Goal: Task Accomplishment & Management: Manage account settings

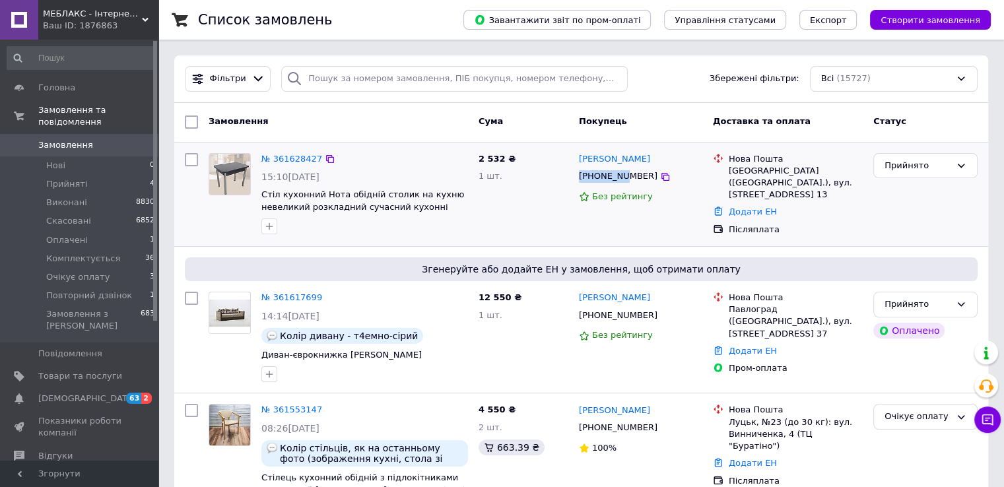
drag, startPoint x: 576, startPoint y: 170, endPoint x: 621, endPoint y: 182, distance: 46.4
click at [621, 182] on div "[PHONE_NUMBER]" at bounding box center [618, 177] width 84 height 18
click at [508, 195] on div "2 532 ₴ 1 шт." at bounding box center [523, 195] width 100 height 94
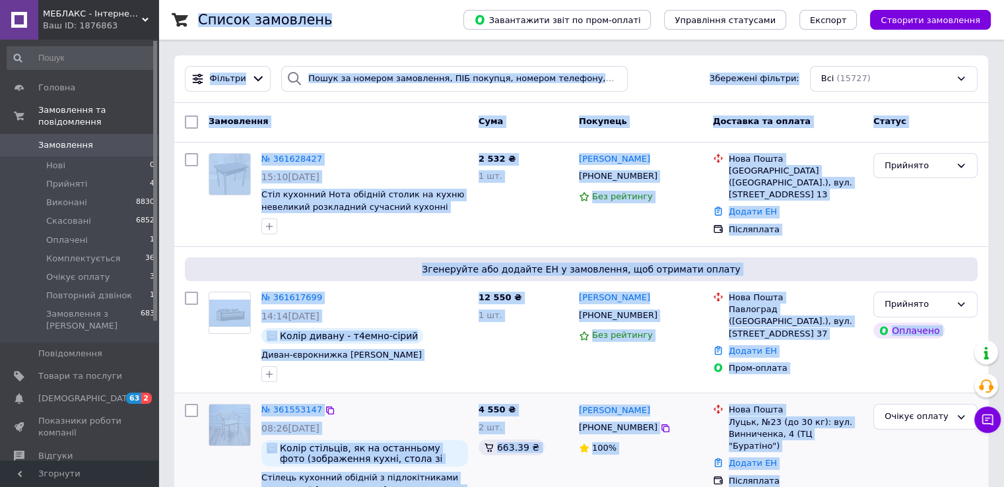
drag, startPoint x: 200, startPoint y: 17, endPoint x: 788, endPoint y: 439, distance: 723.4
click at [526, 220] on div "2 532 ₴ 1 шт." at bounding box center [523, 195] width 100 height 94
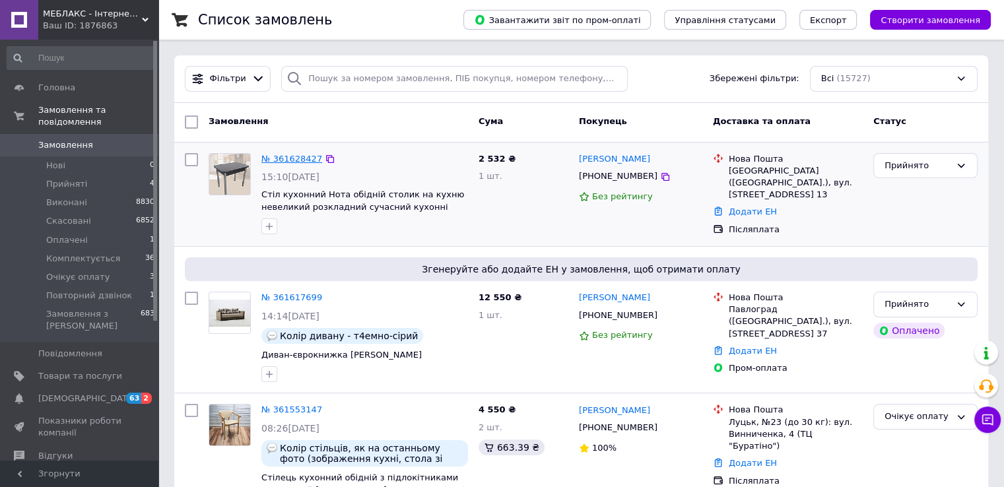
click at [286, 155] on link "№ 361628427" at bounding box center [291, 159] width 61 height 10
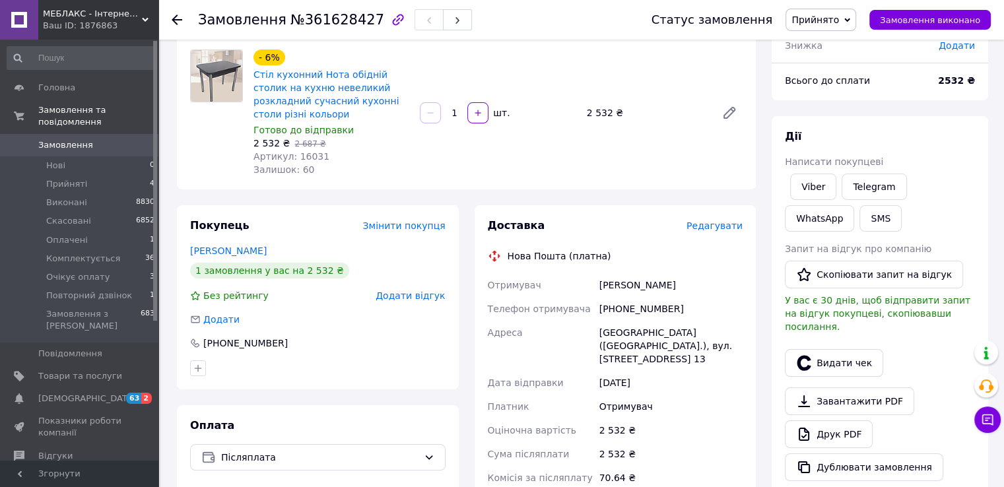
scroll to position [198, 0]
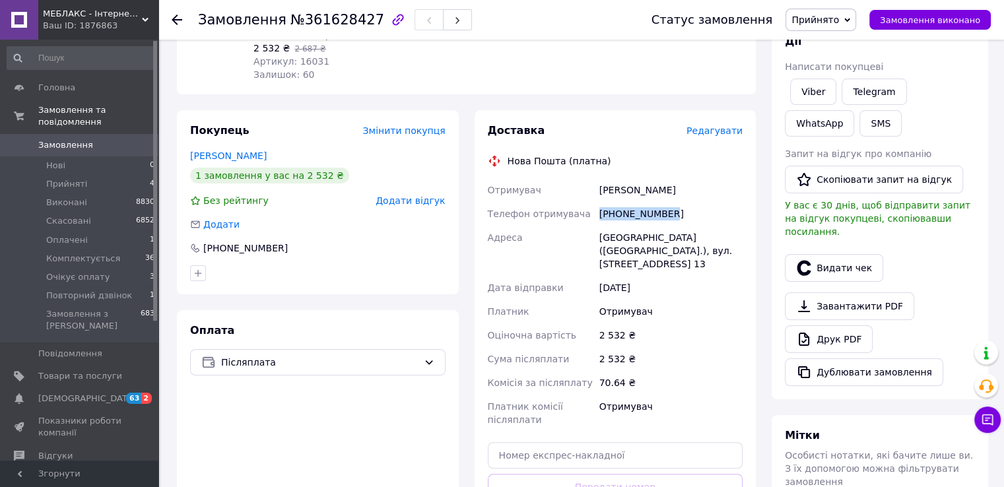
drag, startPoint x: 681, startPoint y: 236, endPoint x: 600, endPoint y: 239, distance: 81.9
click at [600, 226] on div "[PHONE_NUMBER]" at bounding box center [671, 214] width 149 height 24
copy div "[PHONE_NUMBER]"
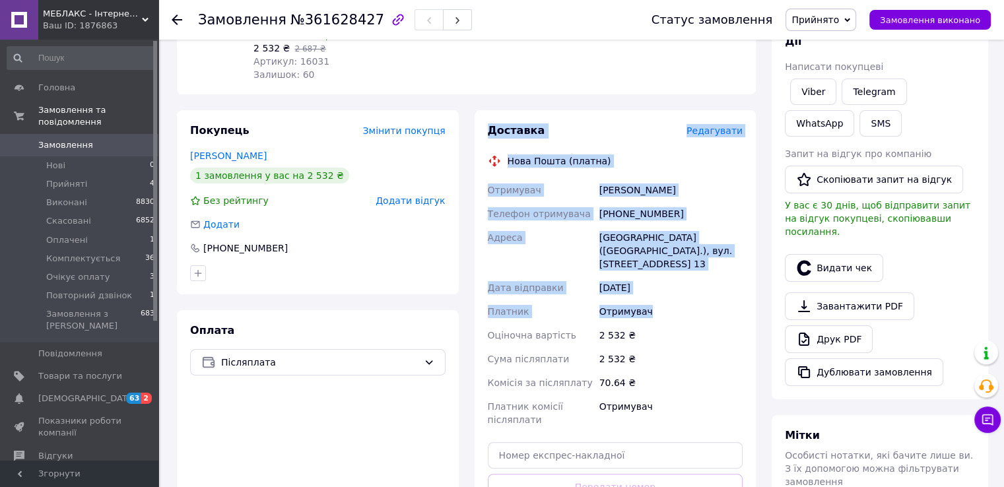
drag, startPoint x: 516, startPoint y: 182, endPoint x: 695, endPoint y: 355, distance: 248.4
click at [695, 355] on div "Доставка Редагувати Нова Пошта (платна) Отримувач [PERSON_NAME] отримувача [PHO…" at bounding box center [616, 341] width 256 height 436
click at [695, 324] on div "Отримувач" at bounding box center [671, 312] width 149 height 24
drag, startPoint x: 697, startPoint y: 356, endPoint x: 483, endPoint y: 149, distance: 297.9
click at [483, 149] on div "Доставка Редагувати Нова Пошта (платна) Отримувач [PERSON_NAME] отримувача [PHO…" at bounding box center [616, 341] width 282 height 462
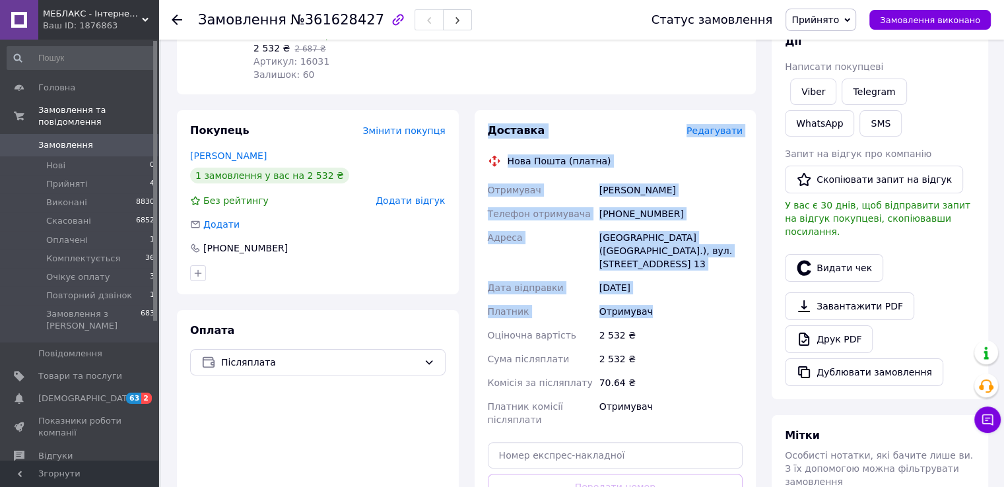
click at [551, 139] on div "Доставка" at bounding box center [587, 130] width 199 height 15
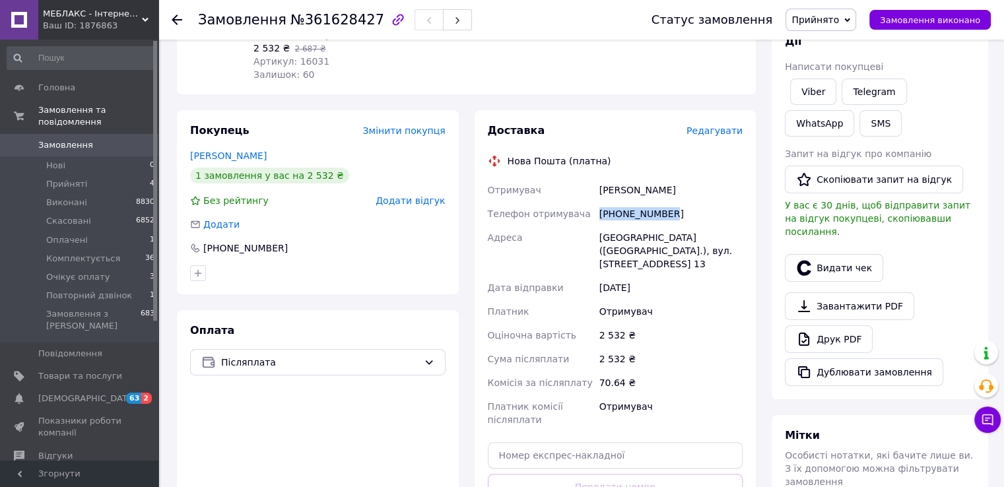
drag, startPoint x: 695, startPoint y: 235, endPoint x: 600, endPoint y: 239, distance: 95.2
click at [600, 226] on div "[PHONE_NUMBER]" at bounding box center [671, 214] width 149 height 24
copy div "[PHONE_NUMBER]"
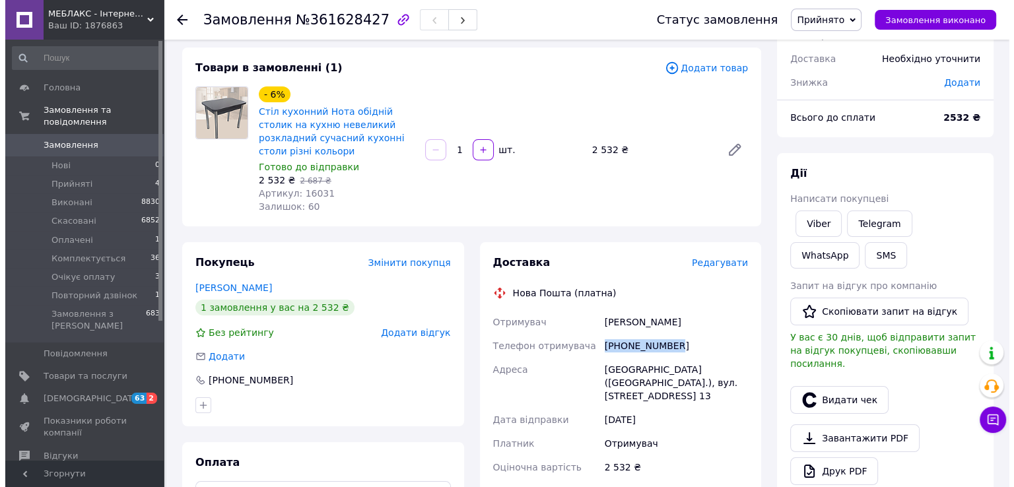
scroll to position [0, 0]
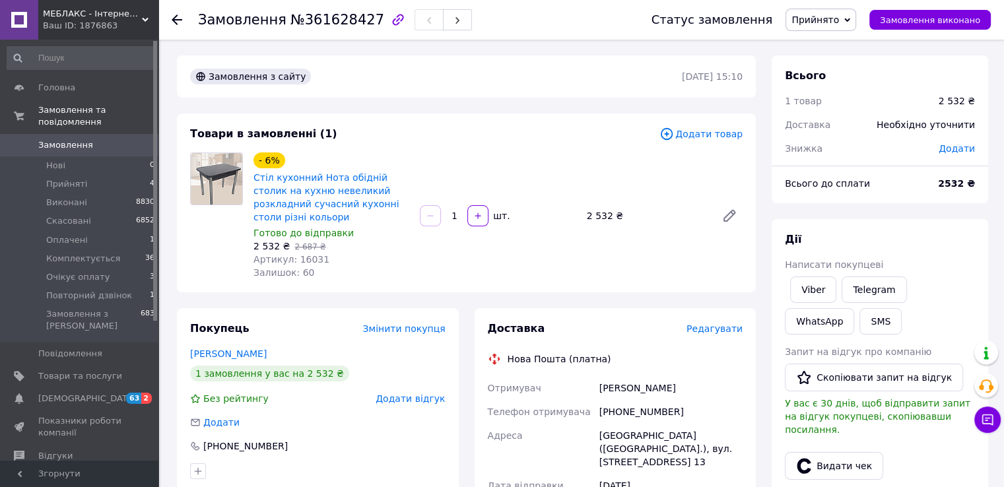
click at [549, 226] on div "1   шт." at bounding box center [498, 215] width 158 height 21
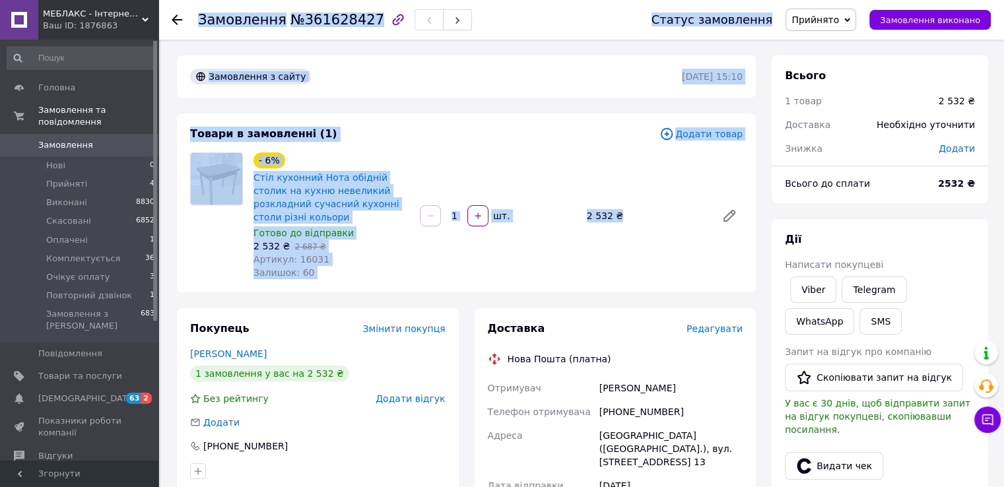
drag, startPoint x: 235, startPoint y: 38, endPoint x: 660, endPoint y: 278, distance: 487.9
click at [660, 278] on div "Замовлення №361628427 Статус замовлення Прийнято Виконано Скасовано Оплачено Ко…" at bounding box center [582, 486] width 843 height 893
click at [660, 276] on div "- 6% Стіл кухонний Нота обідній столик на кухню невеликий розкладний сучасний к…" at bounding box center [498, 216] width 500 height 132
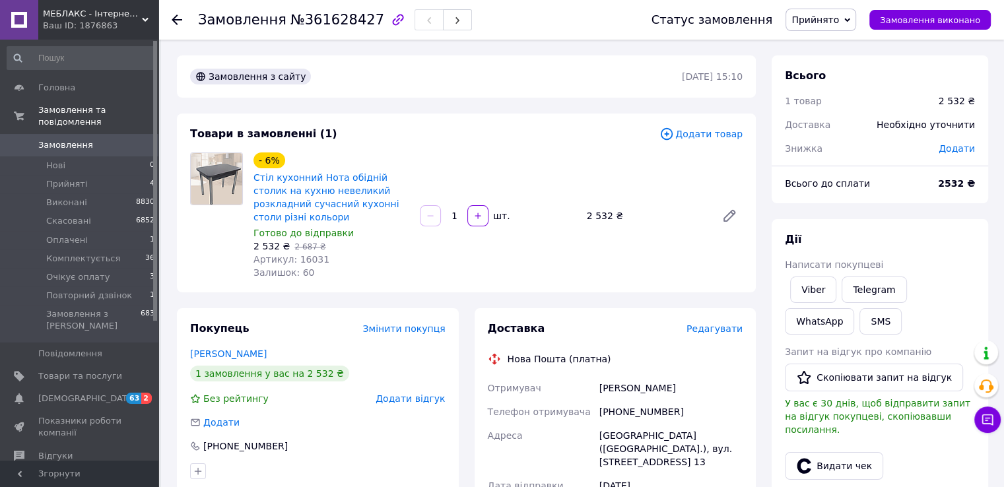
click at [839, 17] on span "Прийнято" at bounding box center [816, 20] width 48 height 11
click at [848, 73] on li "Скасовано" at bounding box center [835, 66] width 99 height 20
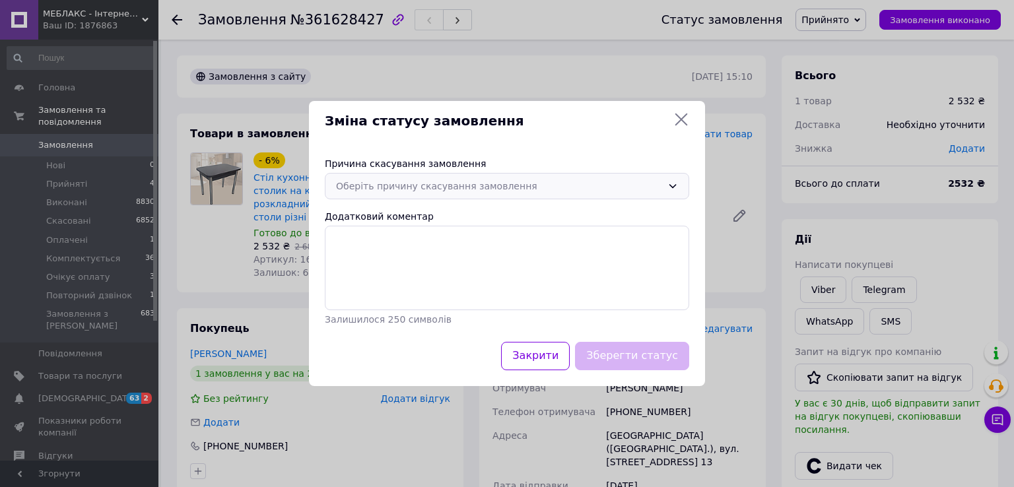
click at [468, 186] on div "Оберіть причину скасування замовлення" at bounding box center [499, 186] width 326 height 15
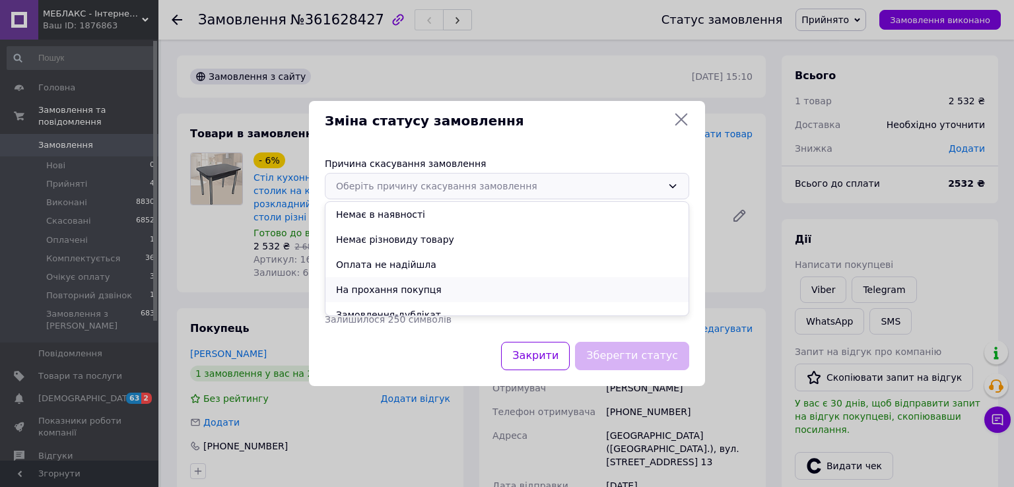
click at [427, 286] on li "На прохання покупця" at bounding box center [507, 289] width 363 height 25
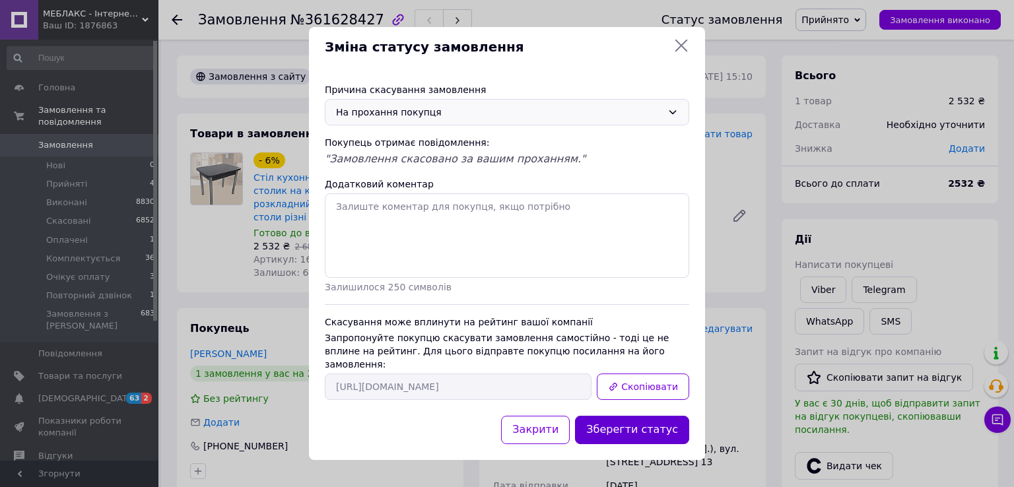
click at [645, 444] on button "Зберегти статус" at bounding box center [632, 430] width 114 height 28
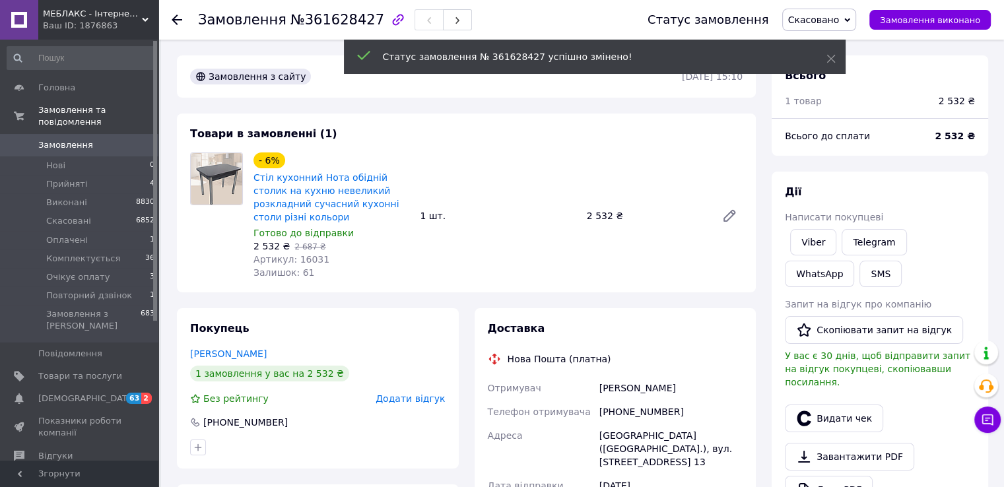
click at [177, 22] on icon at bounding box center [177, 20] width 11 height 11
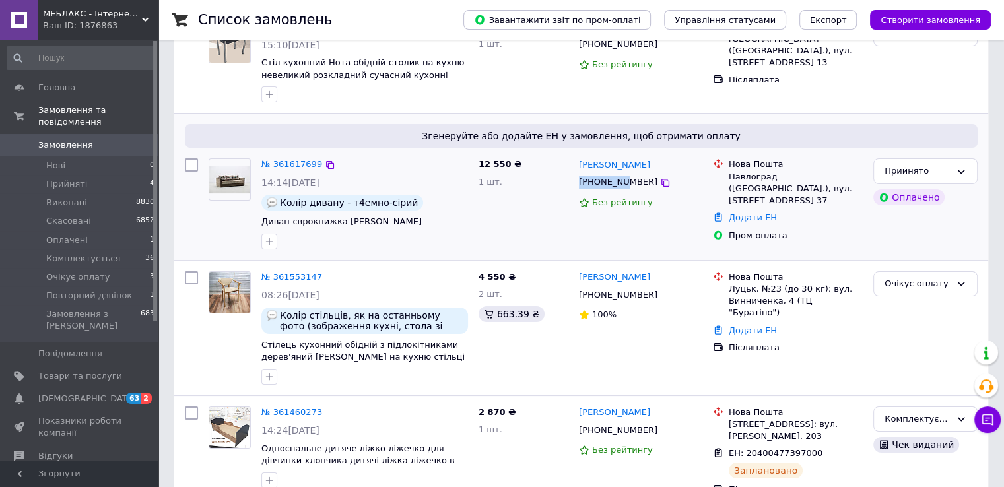
drag, startPoint x: 578, startPoint y: 183, endPoint x: 621, endPoint y: 193, distance: 44.2
click at [621, 191] on div "[PHONE_NUMBER]" at bounding box center [618, 183] width 84 height 18
click at [483, 219] on div "12 550 ₴ 1 шт." at bounding box center [523, 203] width 100 height 101
click at [296, 167] on link "№ 361617699" at bounding box center [291, 164] width 61 height 10
